Goal: Task Accomplishment & Management: Manage account settings

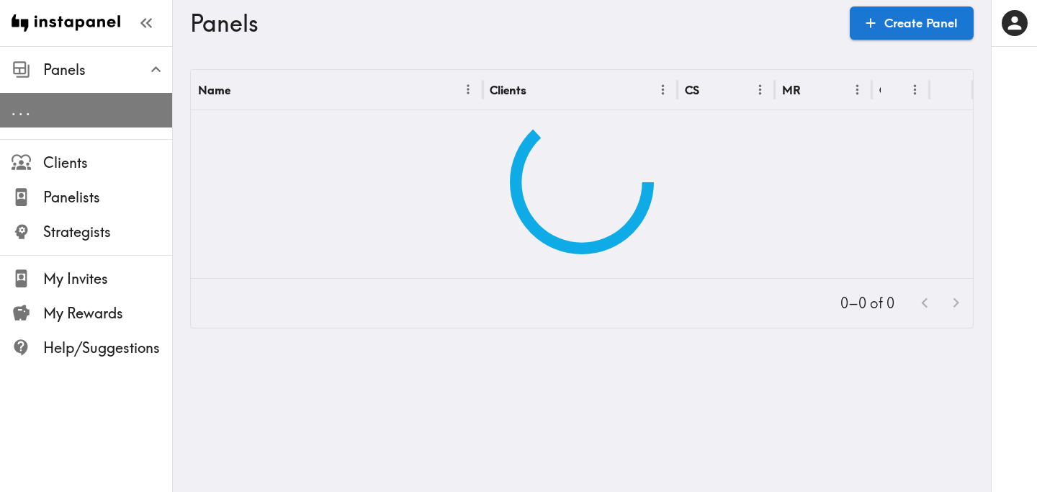
click at [37, 115] on span ". . ." at bounding box center [92, 110] width 161 height 20
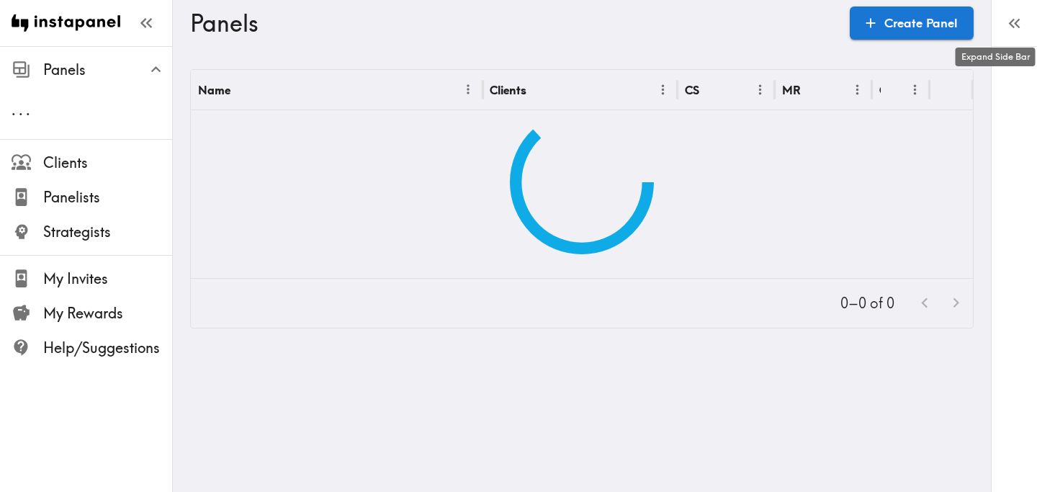
click at [1020, 20] on icon "button" at bounding box center [1014, 23] width 19 height 19
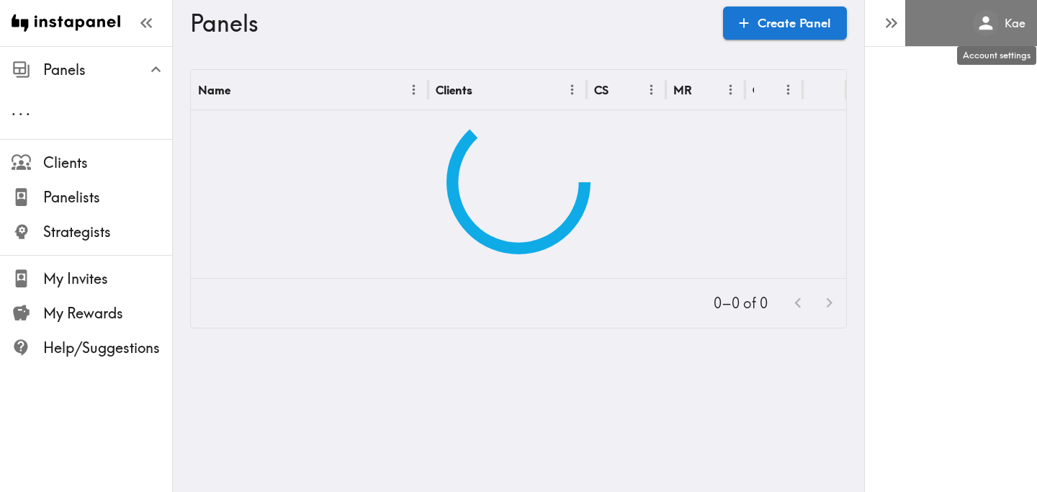
click at [1015, 23] on h6 "Kae" at bounding box center [1015, 23] width 21 height 16
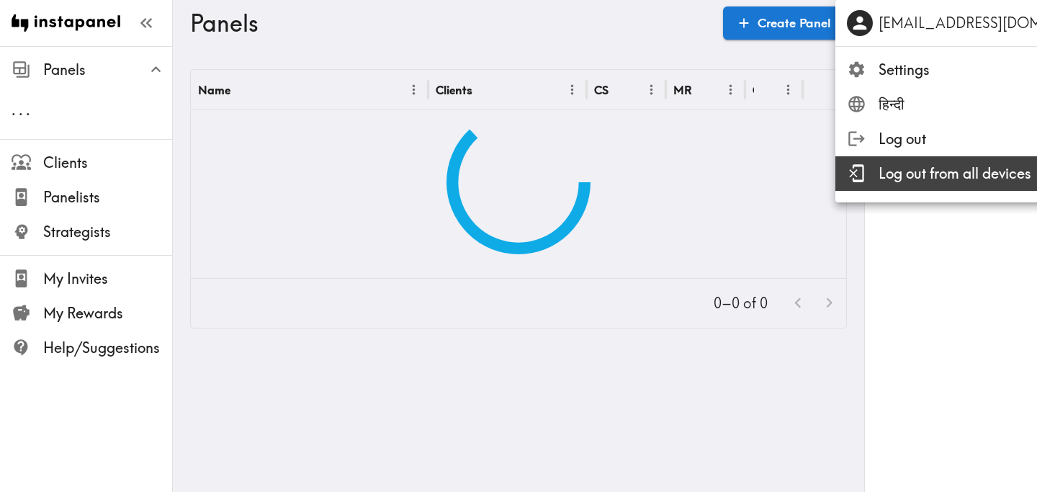
click at [968, 179] on span "Log out from all devices" at bounding box center [1007, 174] width 257 height 20
